Goal: Entertainment & Leisure: Consume media (video, audio)

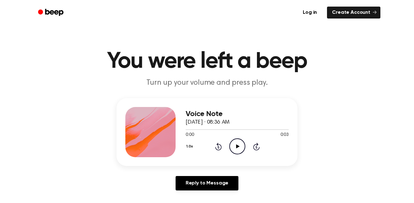
click at [239, 146] on icon at bounding box center [237, 146] width 3 height 4
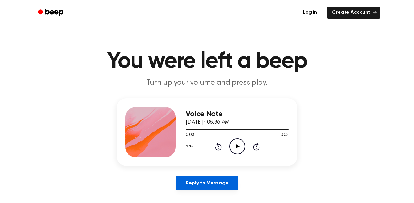
click at [203, 181] on link "Reply to Message" at bounding box center [206, 183] width 63 height 14
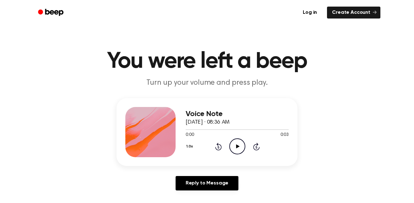
click at [217, 147] on icon at bounding box center [218, 147] width 2 height 3
click at [238, 145] on icon "Play Audio" at bounding box center [237, 146] width 16 height 16
click at [236, 147] on icon at bounding box center [237, 146] width 3 height 4
click at [219, 145] on icon "Rewind 5 seconds" at bounding box center [218, 146] width 7 height 8
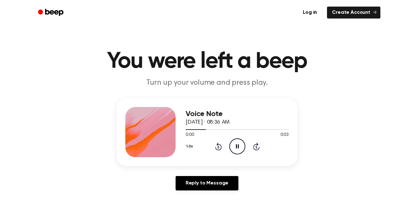
click at [219, 145] on icon "Rewind 5 seconds" at bounding box center [218, 146] width 7 height 8
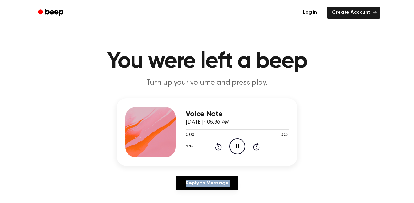
click at [219, 145] on icon "Rewind 5 seconds" at bounding box center [218, 146] width 7 height 8
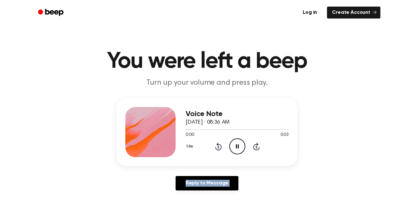
click at [219, 145] on icon "Rewind 5 seconds" at bounding box center [218, 146] width 7 height 8
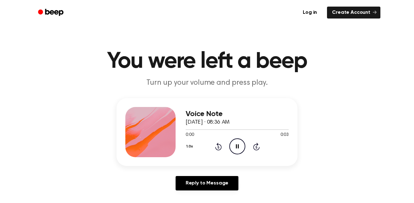
click at [219, 145] on icon "Rewind 5 seconds" at bounding box center [218, 146] width 7 height 8
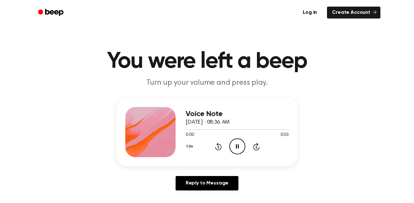
click at [219, 145] on icon "Rewind 5 seconds" at bounding box center [218, 146] width 7 height 8
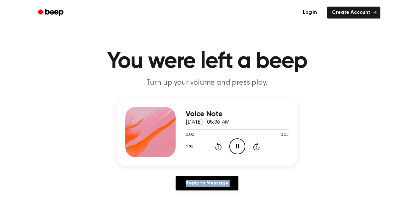
click at [219, 145] on icon "Rewind 5 seconds" at bounding box center [218, 146] width 7 height 8
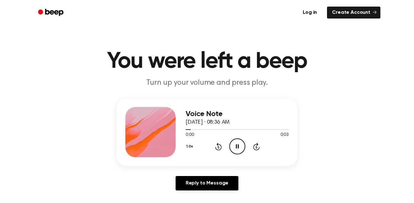
click at [219, 145] on icon "Rewind 5 seconds" at bounding box center [218, 146] width 7 height 8
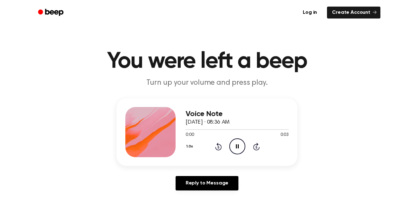
click at [219, 145] on icon "Rewind 5 seconds" at bounding box center [218, 146] width 7 height 8
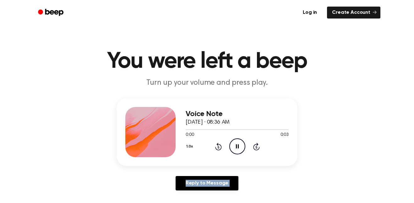
click at [219, 145] on icon "Rewind 5 seconds" at bounding box center [218, 146] width 7 height 8
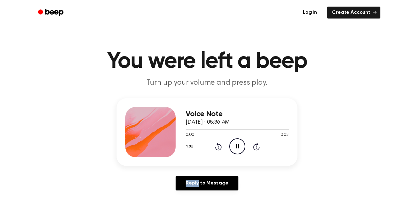
click at [219, 145] on icon "Rewind 5 seconds" at bounding box center [218, 146] width 7 height 8
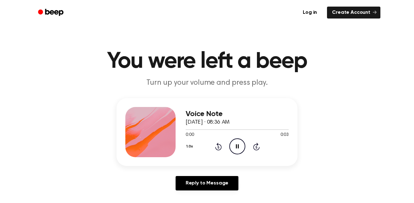
click at [219, 145] on icon "Rewind 5 seconds" at bounding box center [218, 146] width 7 height 8
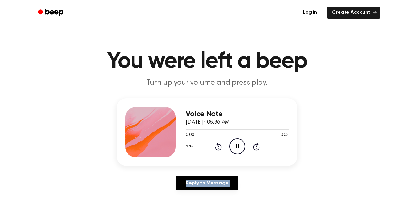
click at [219, 145] on icon "Rewind 5 seconds" at bounding box center [218, 146] width 7 height 8
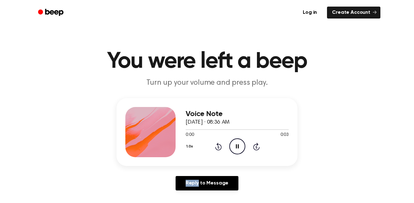
click at [219, 145] on icon "Rewind 5 seconds" at bounding box center [218, 146] width 7 height 8
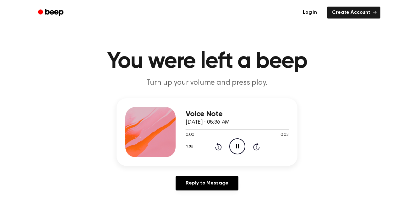
click at [219, 145] on icon "Rewind 5 seconds" at bounding box center [218, 146] width 7 height 8
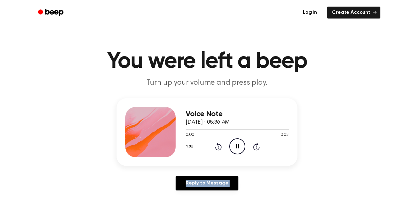
click at [219, 145] on icon "Rewind 5 seconds" at bounding box center [218, 146] width 7 height 8
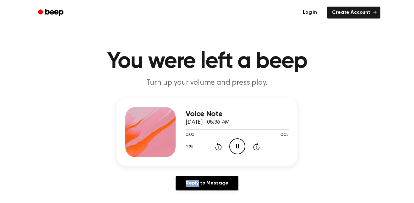
click at [219, 145] on icon "Rewind 5 seconds" at bounding box center [218, 146] width 7 height 8
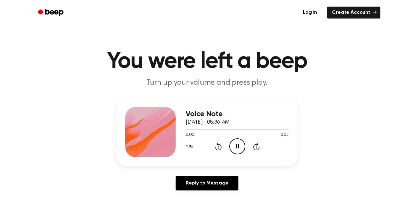
click at [219, 145] on icon "Rewind 5 seconds" at bounding box center [218, 146] width 7 height 8
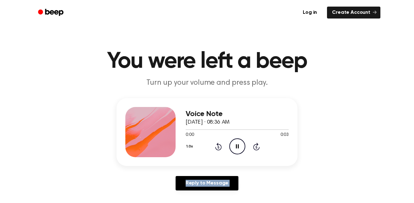
click at [219, 145] on icon "Rewind 5 seconds" at bounding box center [218, 146] width 7 height 8
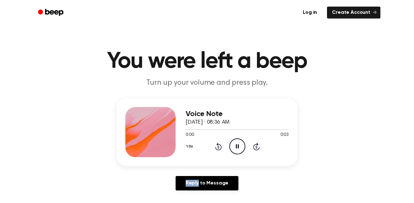
click at [219, 145] on icon "Rewind 5 seconds" at bounding box center [218, 146] width 7 height 8
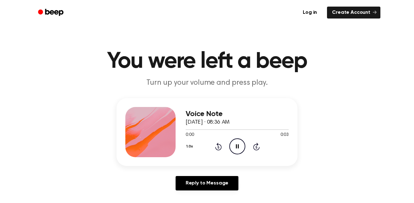
click at [219, 145] on icon "Rewind 5 seconds" at bounding box center [218, 146] width 7 height 8
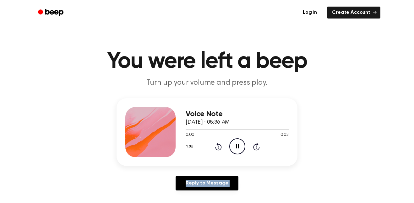
click at [219, 145] on icon "Rewind 5 seconds" at bounding box center [218, 146] width 7 height 8
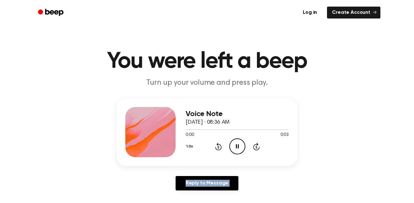
click at [219, 145] on icon "Rewind 5 seconds" at bounding box center [218, 146] width 7 height 8
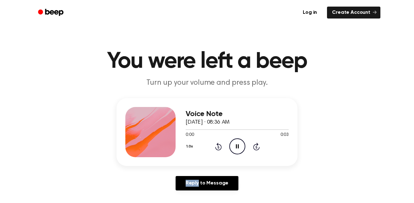
click at [219, 145] on icon "Rewind 5 seconds" at bounding box center [218, 146] width 7 height 8
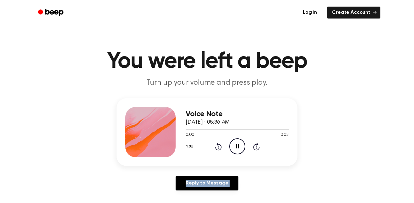
click at [219, 145] on icon "Rewind 5 seconds" at bounding box center [218, 146] width 7 height 8
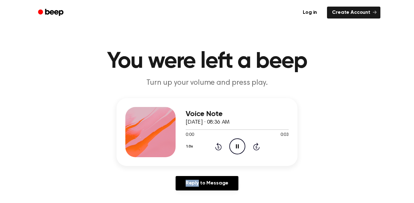
click at [219, 145] on icon "Rewind 5 seconds" at bounding box center [218, 146] width 7 height 8
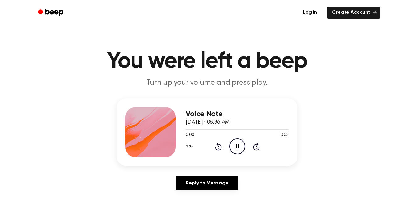
click at [219, 145] on icon "Rewind 5 seconds" at bounding box center [218, 146] width 7 height 8
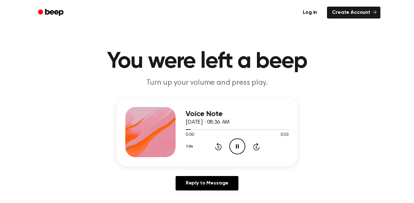
click at [219, 145] on icon "Rewind 5 seconds" at bounding box center [218, 146] width 7 height 8
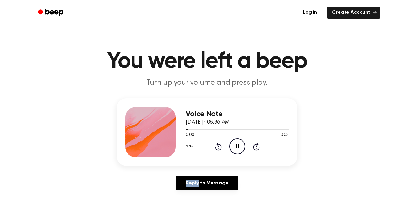
click at [221, 115] on h3 "Voice Note" at bounding box center [236, 114] width 103 height 8
click at [220, 151] on div "1.0x Rewind 5 seconds Pause Audio Skip 5 seconds" at bounding box center [236, 146] width 103 height 16
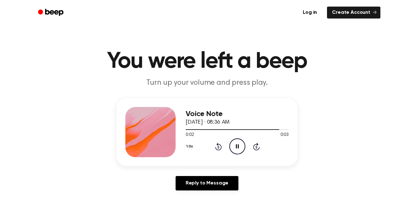
click at [220, 151] on div "1.0x Rewind 5 seconds Pause Audio Skip 5 seconds" at bounding box center [236, 146] width 103 height 16
click at [218, 148] on icon "Rewind 5 seconds" at bounding box center [218, 146] width 7 height 8
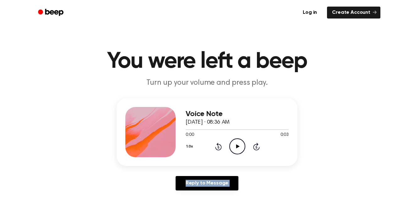
click at [218, 148] on icon "Rewind 5 seconds" at bounding box center [218, 146] width 7 height 8
click at [237, 149] on icon "Play Audio" at bounding box center [237, 146] width 16 height 16
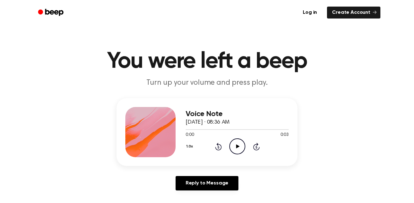
click at [235, 144] on icon "Play Audio" at bounding box center [237, 146] width 16 height 16
click at [221, 148] on div "1.0x Rewind 5 seconds Pause Audio Skip 5 seconds" at bounding box center [236, 146] width 103 height 16
click at [218, 149] on icon "Rewind 5 seconds" at bounding box center [218, 146] width 7 height 8
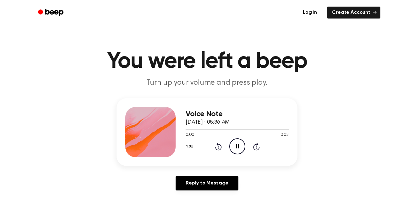
click at [218, 149] on icon "Rewind 5 seconds" at bounding box center [218, 146] width 7 height 8
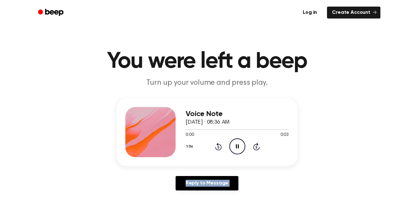
click at [218, 149] on icon "Rewind 5 seconds" at bounding box center [218, 146] width 7 height 8
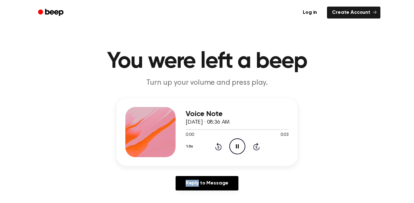
click at [218, 149] on icon "Rewind 5 seconds" at bounding box center [218, 146] width 7 height 8
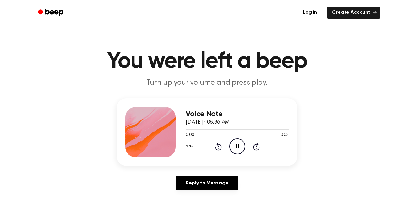
click at [218, 149] on icon "Rewind 5 seconds" at bounding box center [218, 146] width 7 height 8
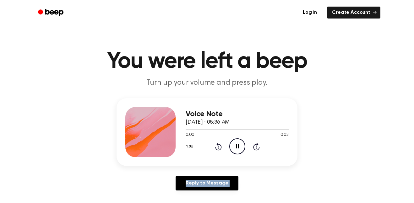
click at [218, 149] on icon "Rewind 5 seconds" at bounding box center [218, 146] width 7 height 8
click at [217, 149] on icon "Rewind 5 seconds" at bounding box center [218, 146] width 7 height 8
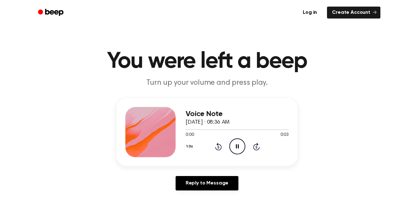
click at [217, 149] on icon "Rewind 5 seconds" at bounding box center [218, 146] width 7 height 8
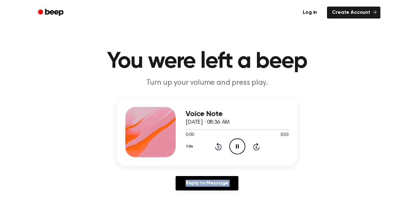
click at [217, 149] on icon "Rewind 5 seconds" at bounding box center [218, 146] width 7 height 8
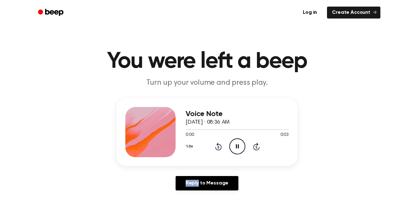
click at [217, 149] on icon "Rewind 5 seconds" at bounding box center [218, 146] width 7 height 8
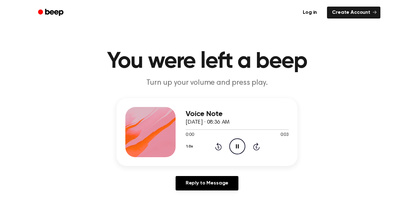
click at [217, 149] on icon "Rewind 5 seconds" at bounding box center [218, 146] width 7 height 8
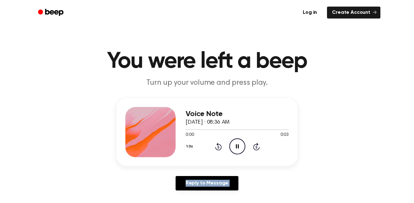
click at [217, 149] on icon "Rewind 5 seconds" at bounding box center [218, 146] width 7 height 8
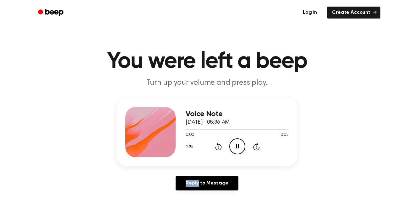
click at [217, 149] on icon "Rewind 5 seconds" at bounding box center [218, 146] width 7 height 8
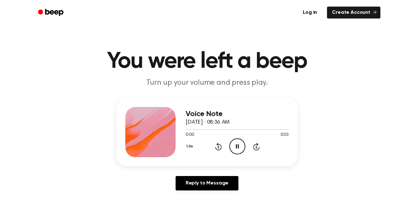
click at [217, 149] on icon "Rewind 5 seconds" at bounding box center [218, 146] width 7 height 8
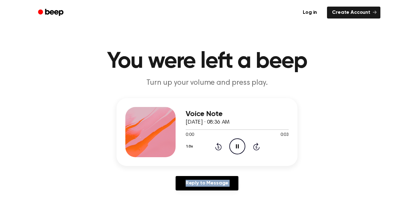
click at [217, 149] on icon "Rewind 5 seconds" at bounding box center [218, 146] width 7 height 8
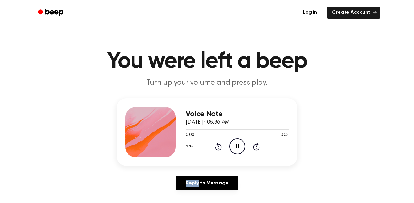
click at [217, 149] on icon "Rewind 5 seconds" at bounding box center [218, 146] width 7 height 8
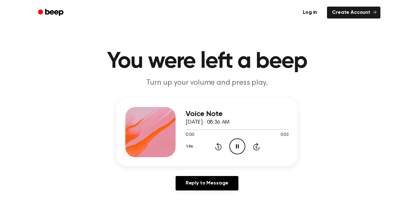
click at [217, 149] on icon "Rewind 5 seconds" at bounding box center [218, 146] width 7 height 8
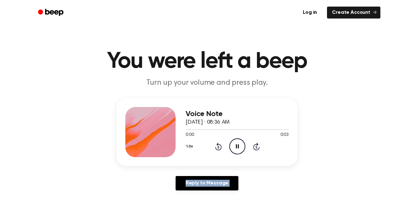
click at [217, 149] on icon "Rewind 5 seconds" at bounding box center [218, 146] width 7 height 8
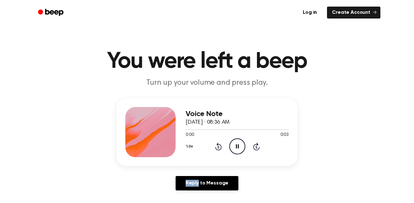
click at [217, 149] on icon "Rewind 5 seconds" at bounding box center [218, 146] width 7 height 8
click at [217, 149] on icon at bounding box center [218, 147] width 7 height 8
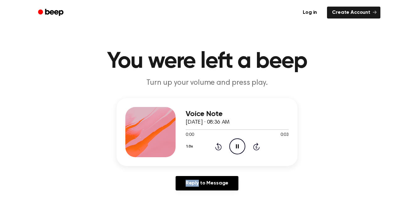
click at [217, 149] on icon at bounding box center [218, 147] width 7 height 8
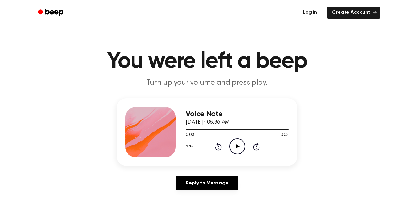
click at [310, 9] on link "Log in" at bounding box center [309, 12] width 27 height 14
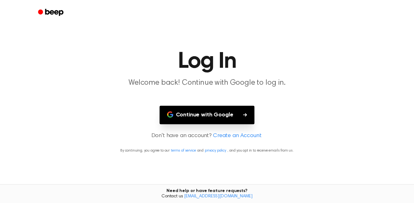
click at [234, 110] on button "Continue with Google" at bounding box center [206, 115] width 95 height 19
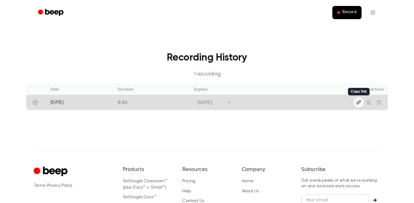
click at [356, 105] on button "Copy link" at bounding box center [358, 102] width 10 height 10
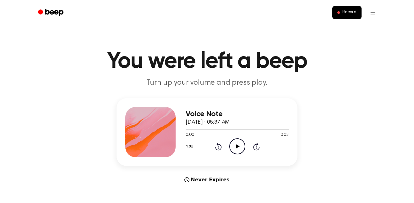
click at [237, 145] on icon "Play Audio" at bounding box center [237, 146] width 16 height 16
click at [194, 147] on button "1.0x" at bounding box center [189, 146] width 9 height 11
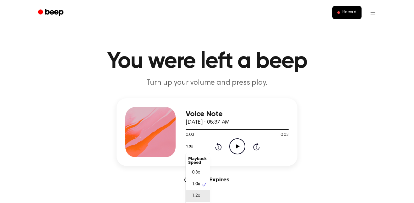
click at [202, 196] on div "1.2x" at bounding box center [197, 196] width 24 height 12
click at [240, 149] on icon "Play Audio" at bounding box center [237, 146] width 16 height 16
click at [219, 147] on icon "Rewind 5 seconds" at bounding box center [218, 146] width 7 height 8
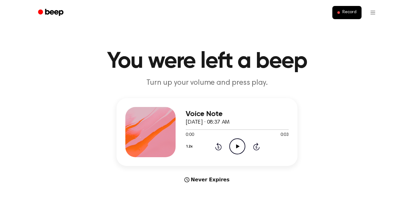
click at [234, 147] on icon "Play Audio" at bounding box center [237, 146] width 16 height 16
click at [185, 147] on button "1.2x" at bounding box center [189, 146] width 9 height 11
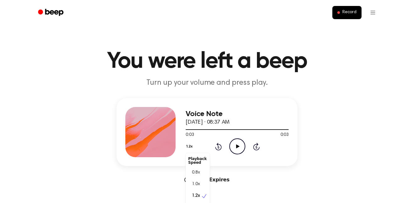
click at [80, 101] on div "Voice Note October 3, 2025 · 08:37 AM 0:03 0:03 Your browser does not support t…" at bounding box center [207, 140] width 398 height 85
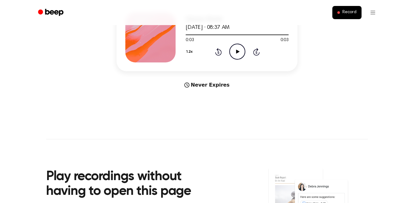
scroll to position [96, 0]
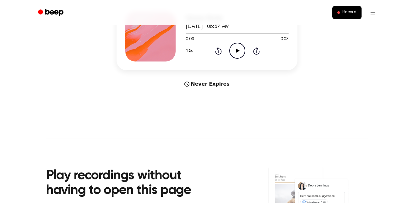
click at [188, 51] on button "1.2x" at bounding box center [189, 50] width 9 height 11
click at [194, 119] on span "2.0x" at bounding box center [196, 120] width 8 height 7
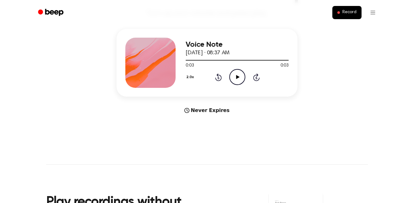
scroll to position [68, 0]
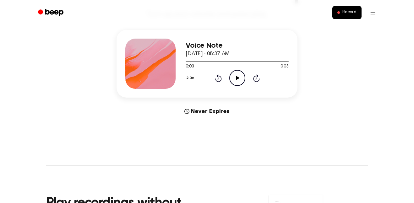
click at [232, 81] on icon "Play Audio" at bounding box center [237, 78] width 16 height 16
click at [215, 78] on icon "Rewind 5 seconds" at bounding box center [218, 78] width 7 height 8
click at [237, 76] on icon "Play Audio" at bounding box center [237, 78] width 16 height 16
click at [237, 76] on icon "Pause Audio" at bounding box center [237, 78] width 16 height 16
click at [237, 76] on icon "Play Audio" at bounding box center [237, 78] width 16 height 16
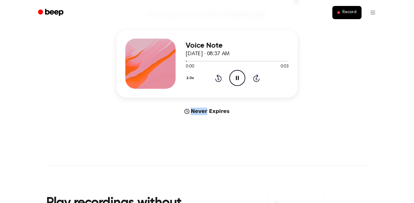
click at [237, 76] on icon "Pause Audio" at bounding box center [237, 78] width 16 height 16
click at [216, 80] on icon at bounding box center [218, 78] width 7 height 8
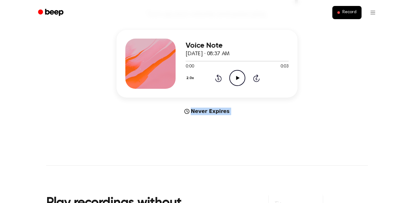
click at [233, 78] on icon "Play Audio" at bounding box center [237, 78] width 16 height 16
click at [217, 78] on icon at bounding box center [218, 79] width 2 height 3
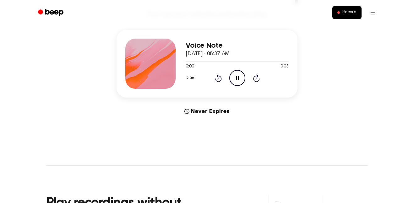
click at [217, 78] on icon at bounding box center [218, 79] width 2 height 3
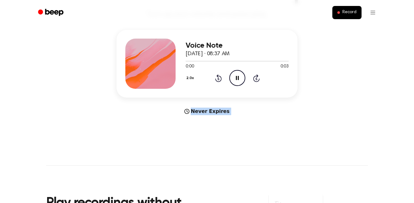
click at [217, 78] on icon at bounding box center [218, 79] width 2 height 3
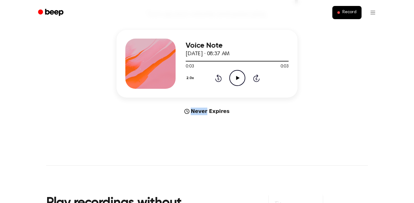
click at [194, 75] on button "2.0x" at bounding box center [190, 78] width 10 height 11
click at [196, 105] on span "0.8x" at bounding box center [196, 102] width 8 height 7
click at [242, 76] on icon "Play Audio" at bounding box center [237, 78] width 16 height 16
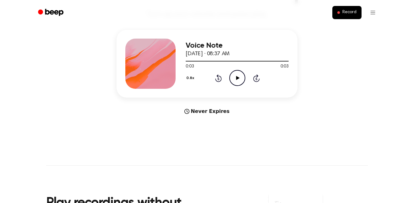
click at [235, 79] on icon "Play Audio" at bounding box center [237, 78] width 16 height 16
click at [188, 76] on button "0.8x" at bounding box center [190, 78] width 11 height 11
click at [198, 117] on span "1.0x" at bounding box center [196, 116] width 8 height 7
click at [238, 74] on icon "Play Audio" at bounding box center [237, 78] width 16 height 16
click at [188, 81] on button "1.0x" at bounding box center [189, 78] width 9 height 11
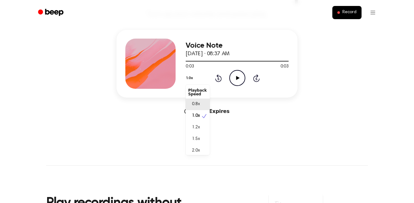
click at [195, 101] on span "0.8x" at bounding box center [196, 104] width 8 height 7
click at [237, 75] on icon "Play Audio" at bounding box center [237, 78] width 16 height 16
